Goal: Task Accomplishment & Management: Use online tool/utility

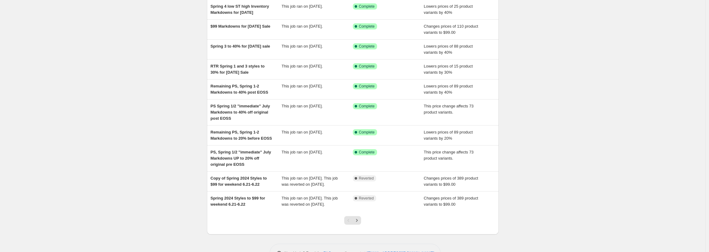
scroll to position [80, 0]
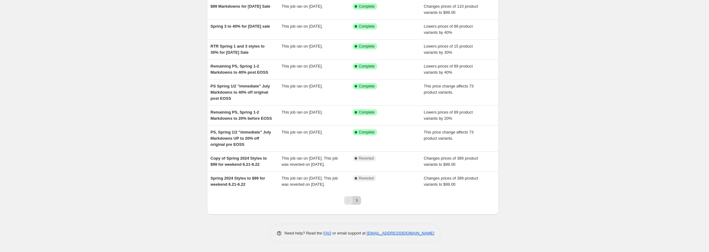
click at [360, 204] on icon "Next" at bounding box center [357, 201] width 6 height 6
